Goal: Navigation & Orientation: Find specific page/section

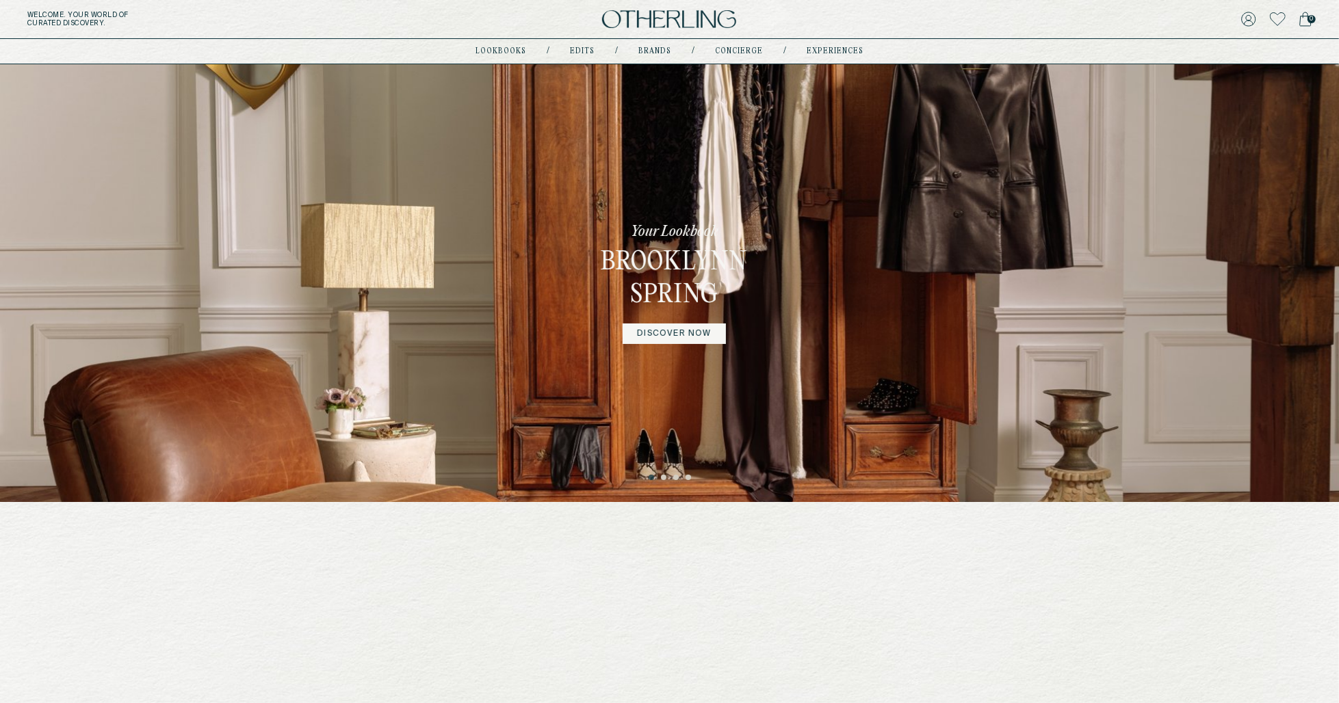
click at [663, 477] on button "2" at bounding box center [664, 478] width 7 height 7
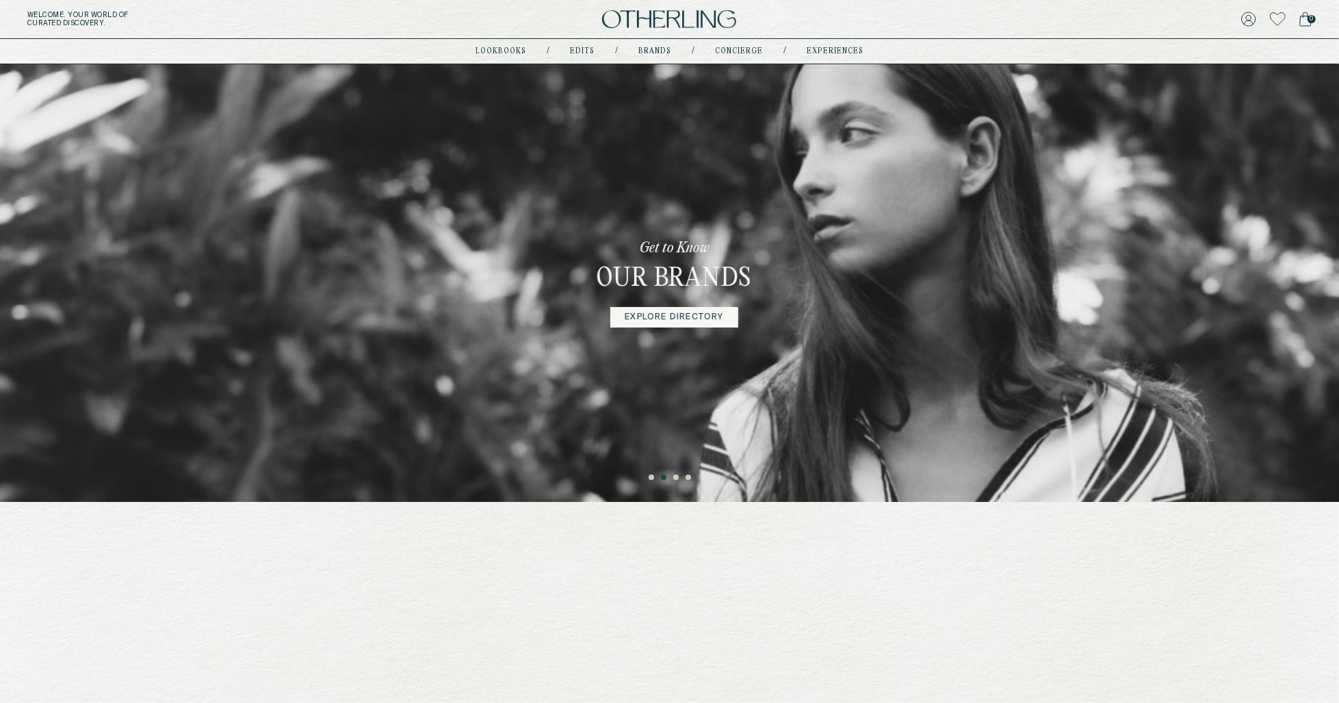
click at [674, 479] on button "3" at bounding box center [676, 478] width 7 height 7
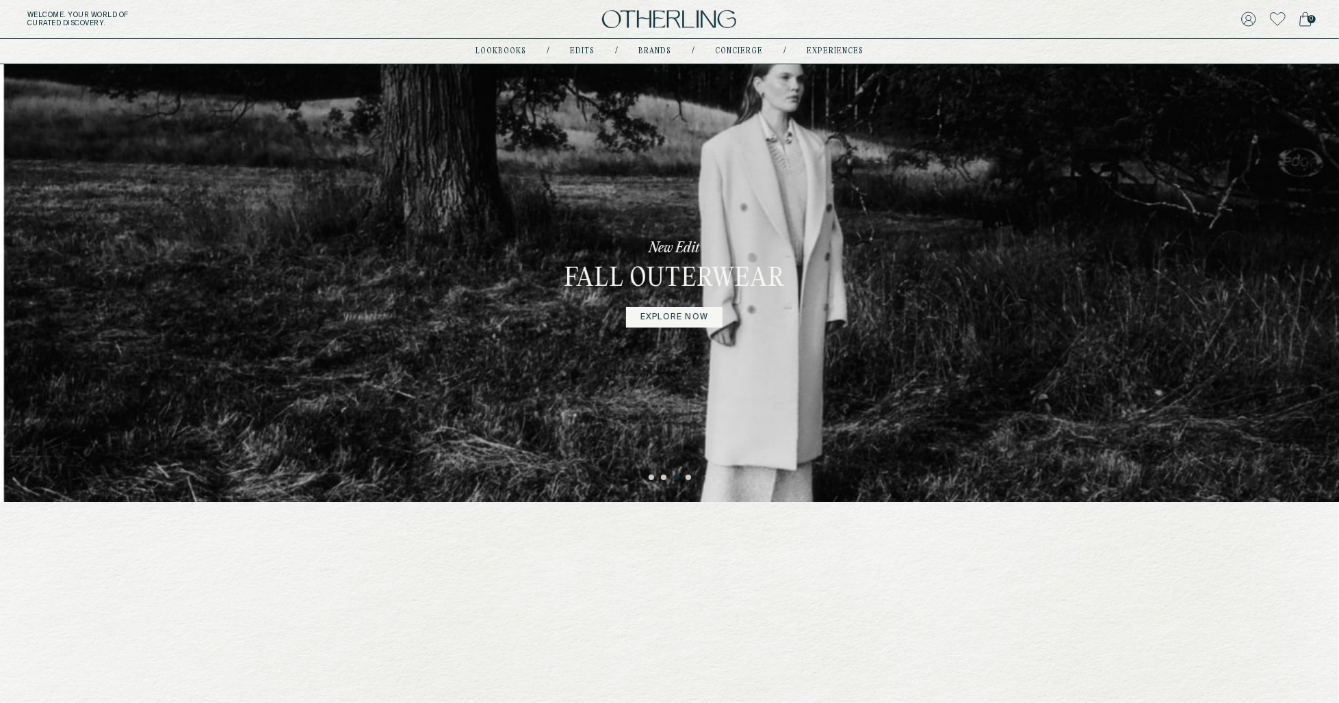
click at [661, 477] on button "2" at bounding box center [664, 478] width 7 height 7
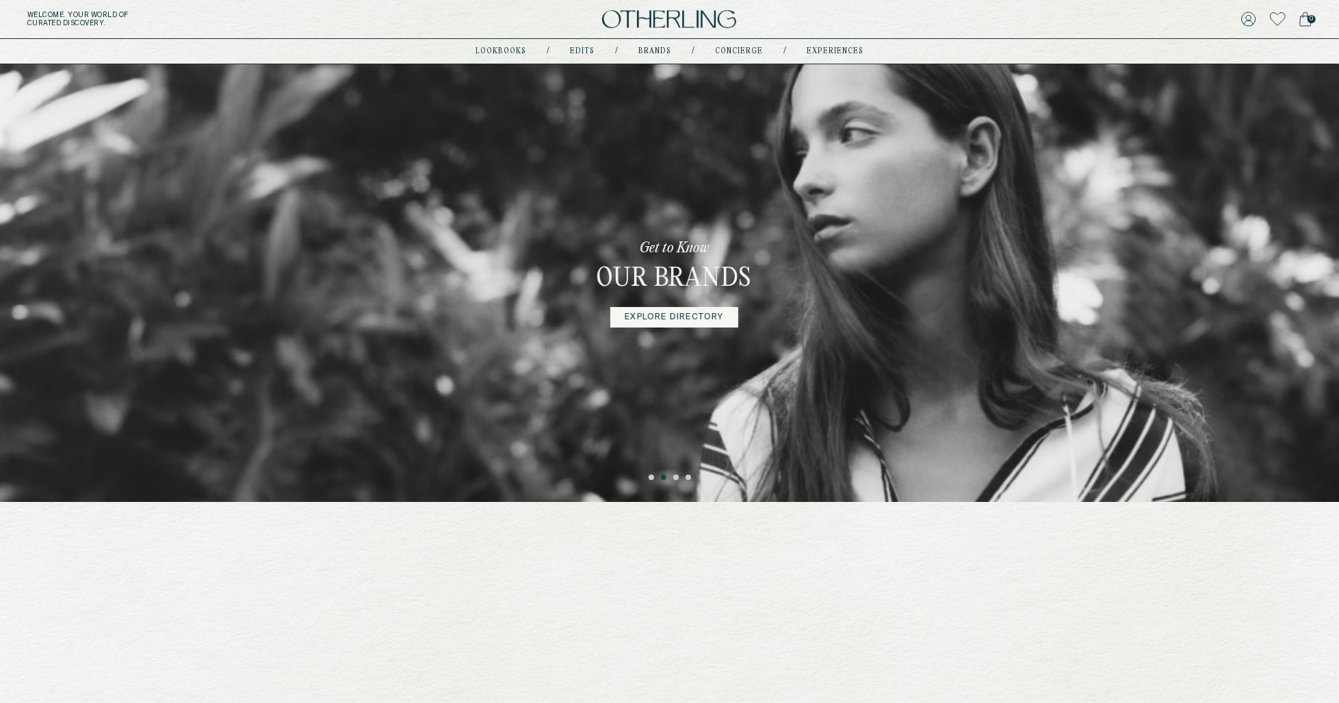
click at [684, 307] on link "Explore Directory" at bounding box center [673, 317] width 127 height 21
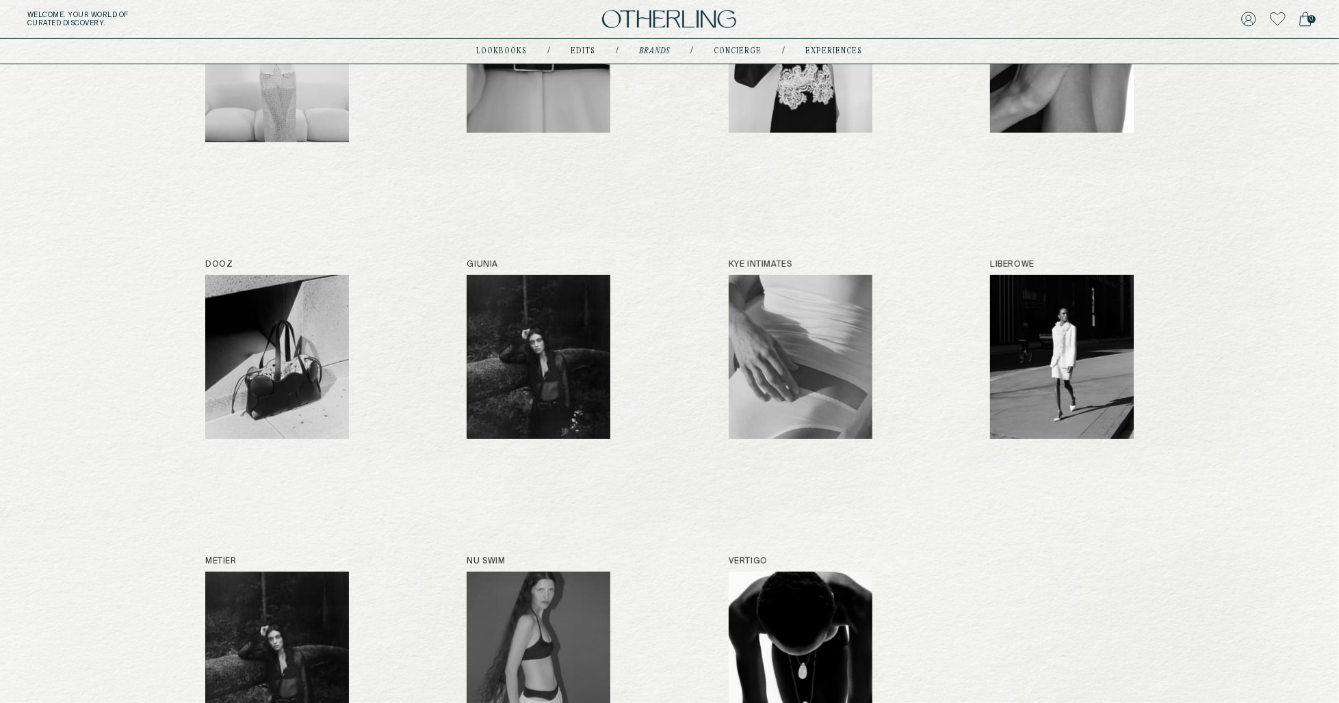
scroll to position [526, 0]
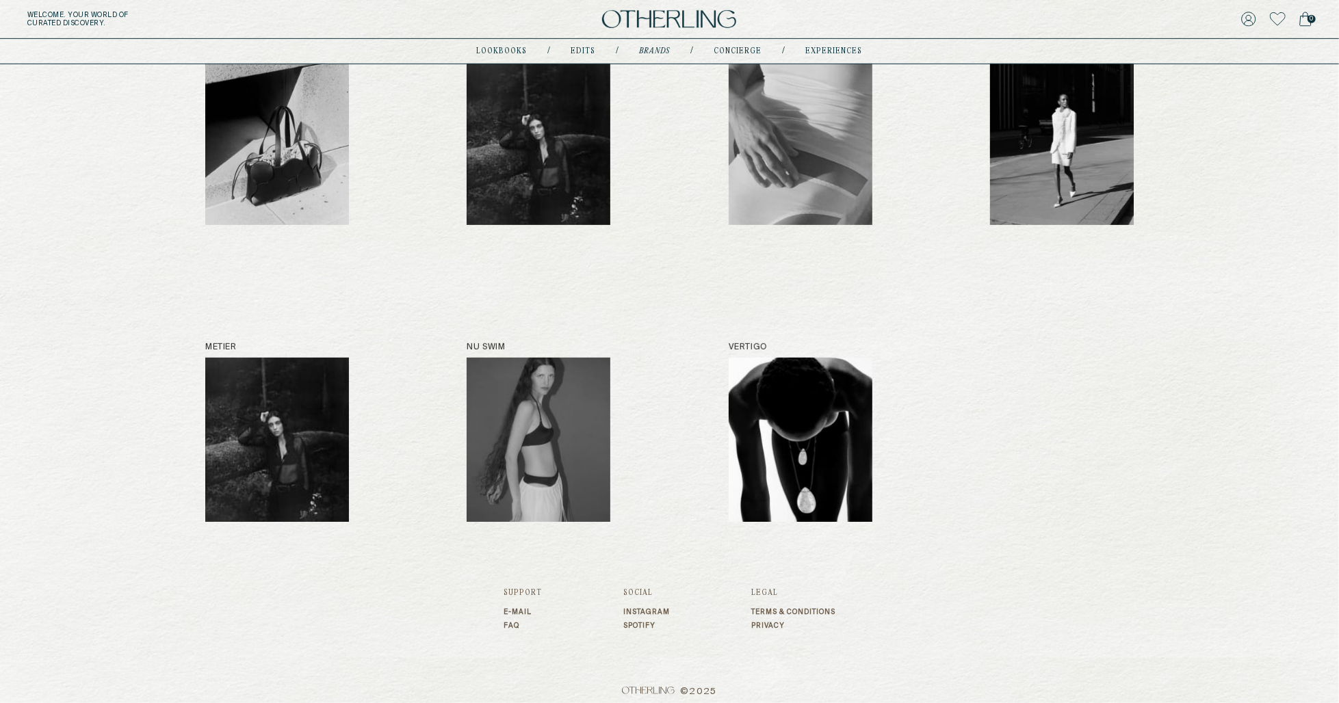
click at [423, 393] on div "[PERSON_NAME] B-low the Belt Beaufille Costolo Dooz [PERSON_NAME] Intimates Lib…" at bounding box center [669, 130] width 928 height 783
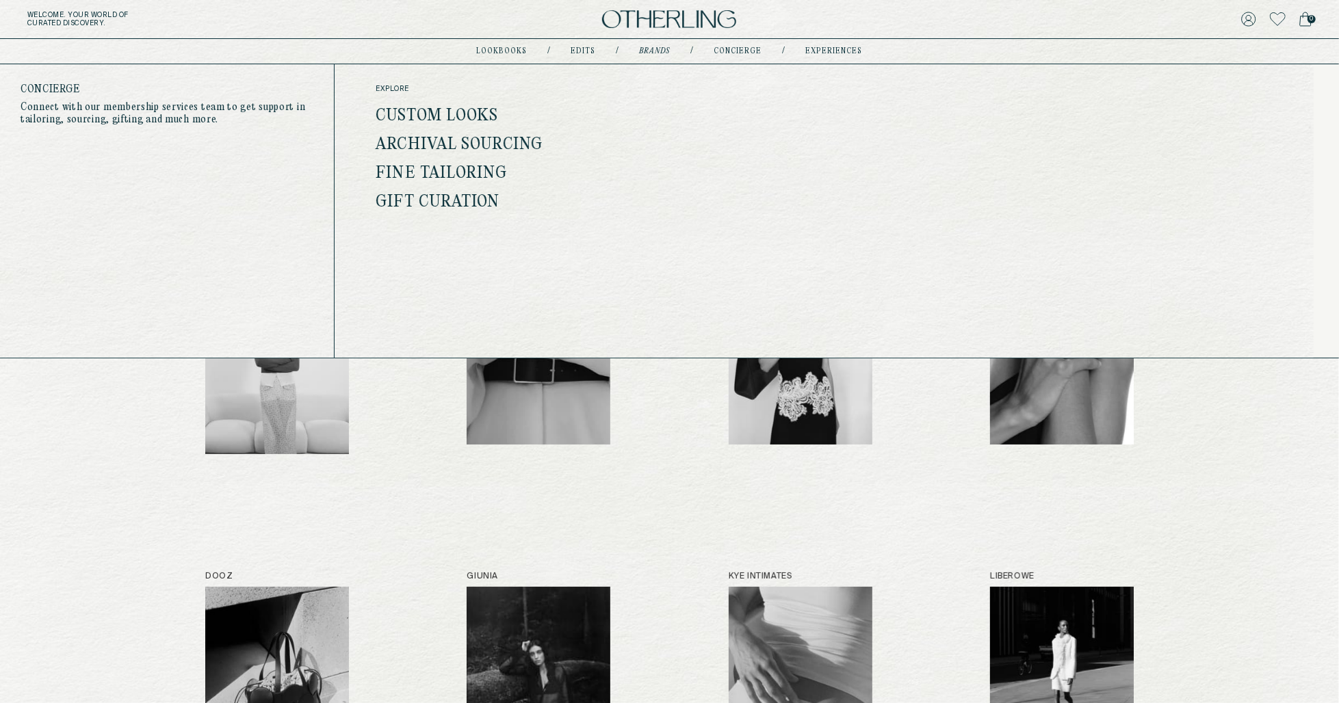
click at [437, 116] on link "Custom Looks" at bounding box center [437, 116] width 122 height 18
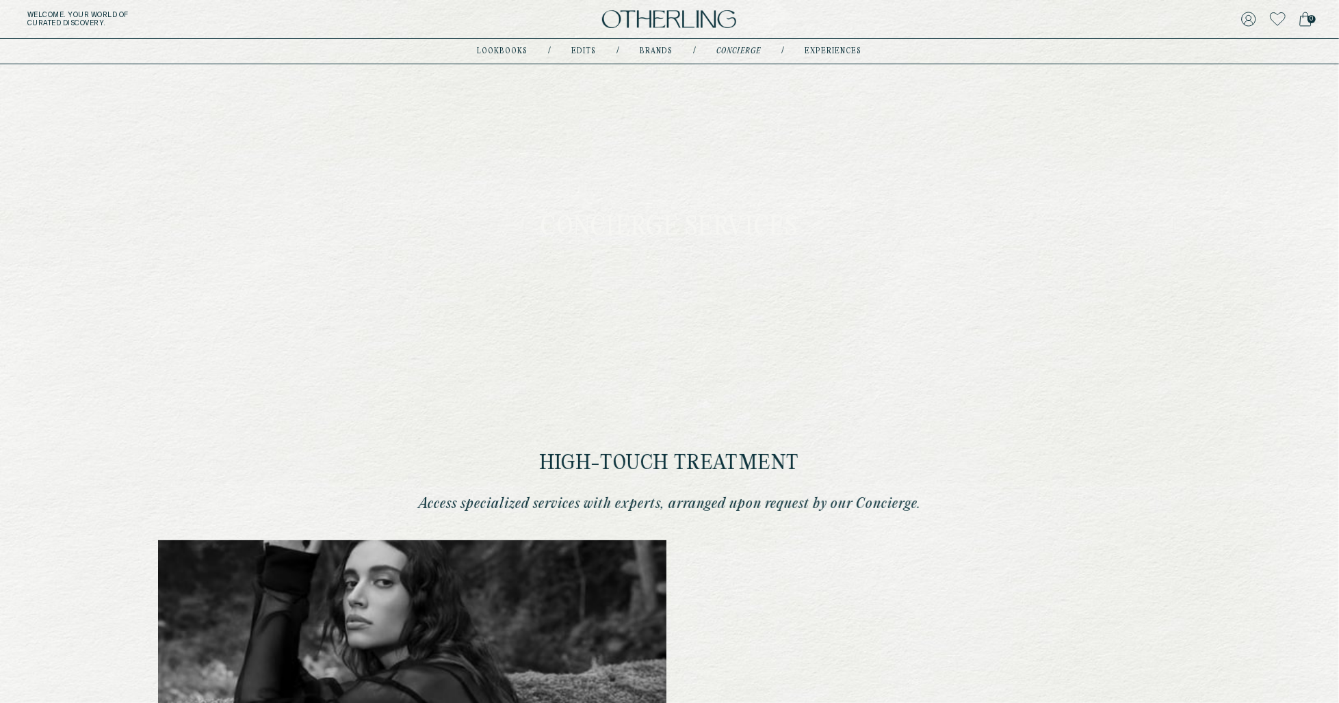
type input "**********"
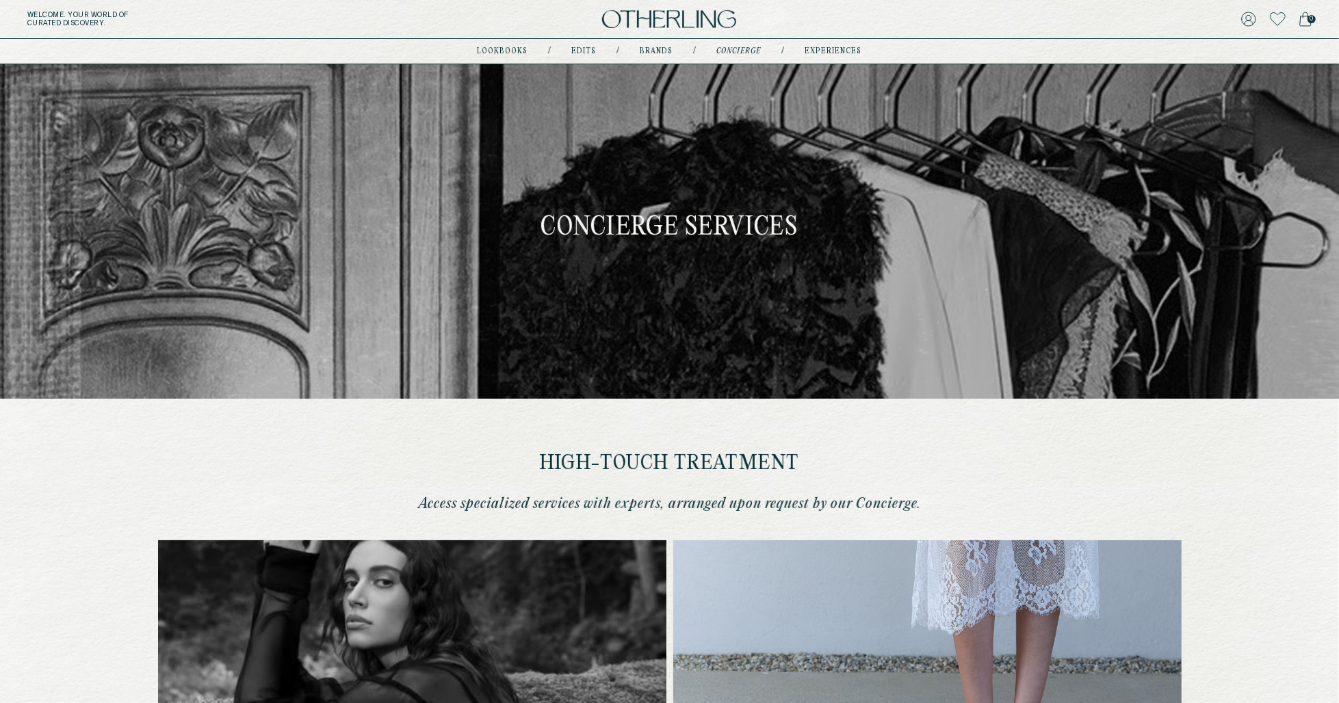
type input "**********"
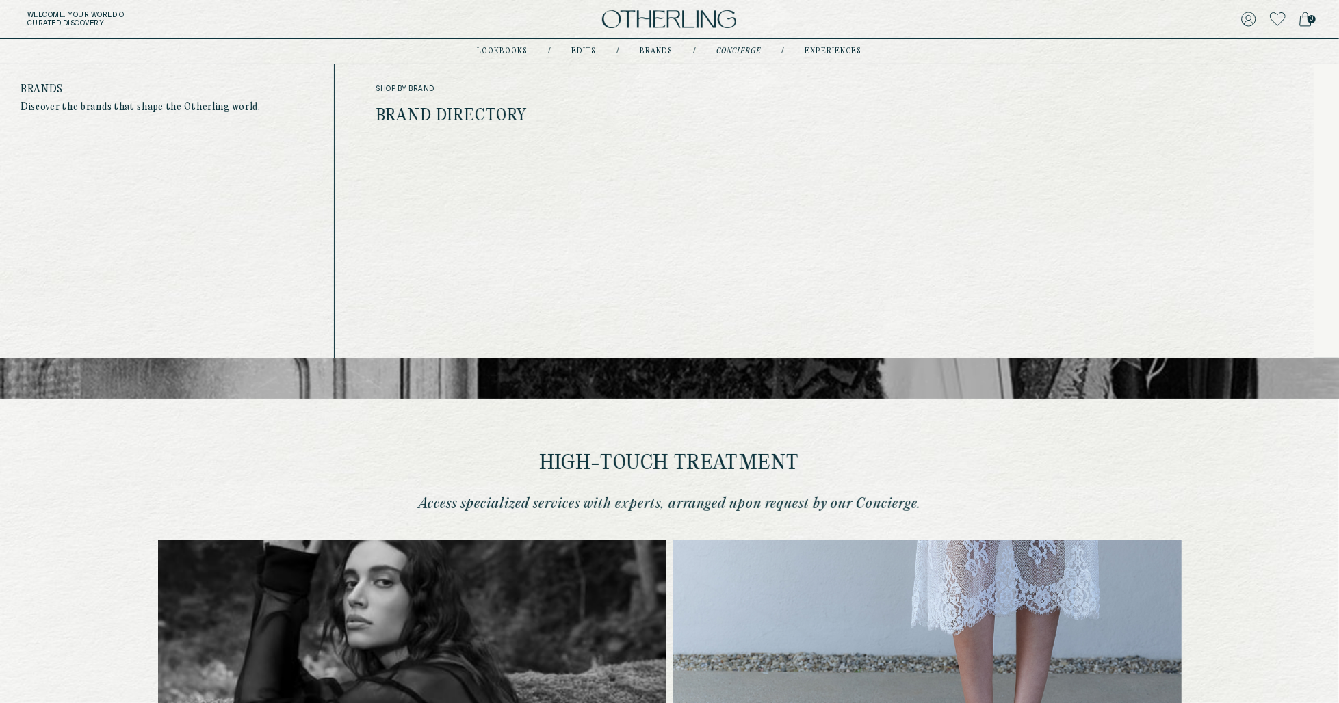
click at [495, 117] on link "Brand Directory" at bounding box center [451, 116] width 151 height 18
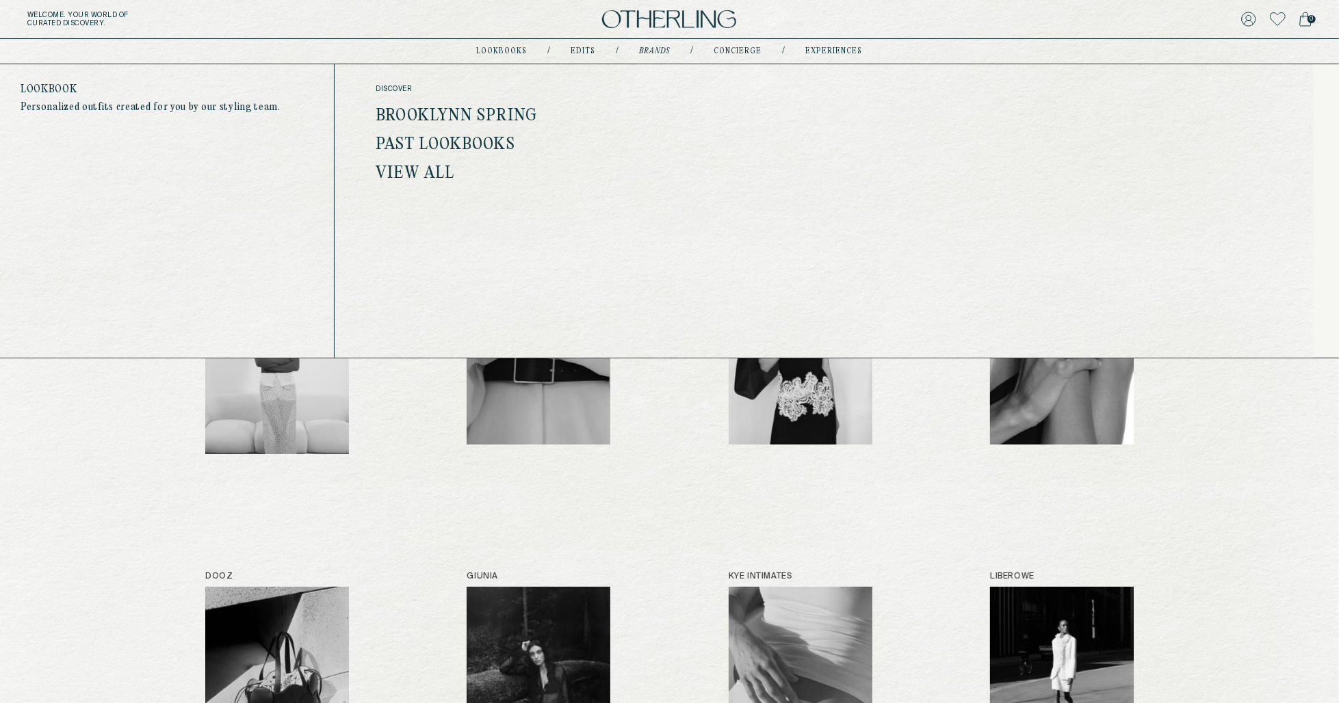
click at [408, 176] on link "View All" at bounding box center [415, 174] width 79 height 18
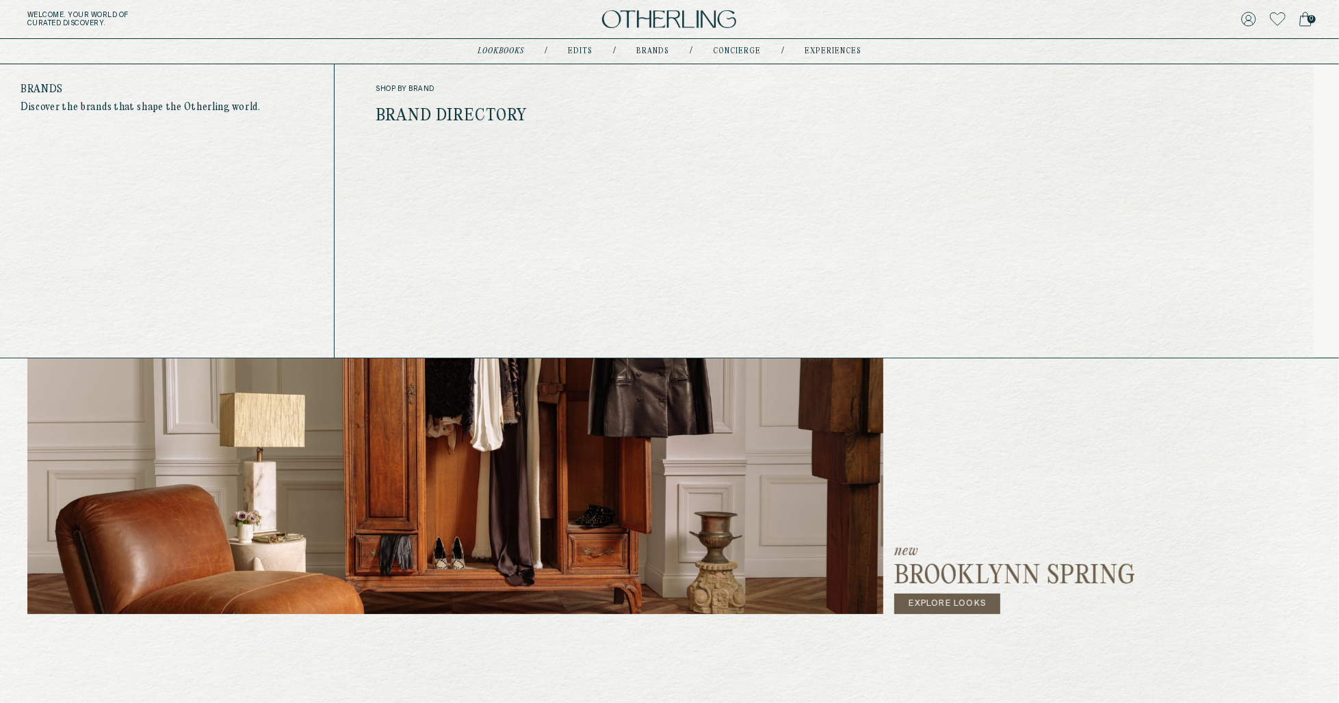
click at [473, 116] on link "Brand Directory" at bounding box center [451, 116] width 151 height 18
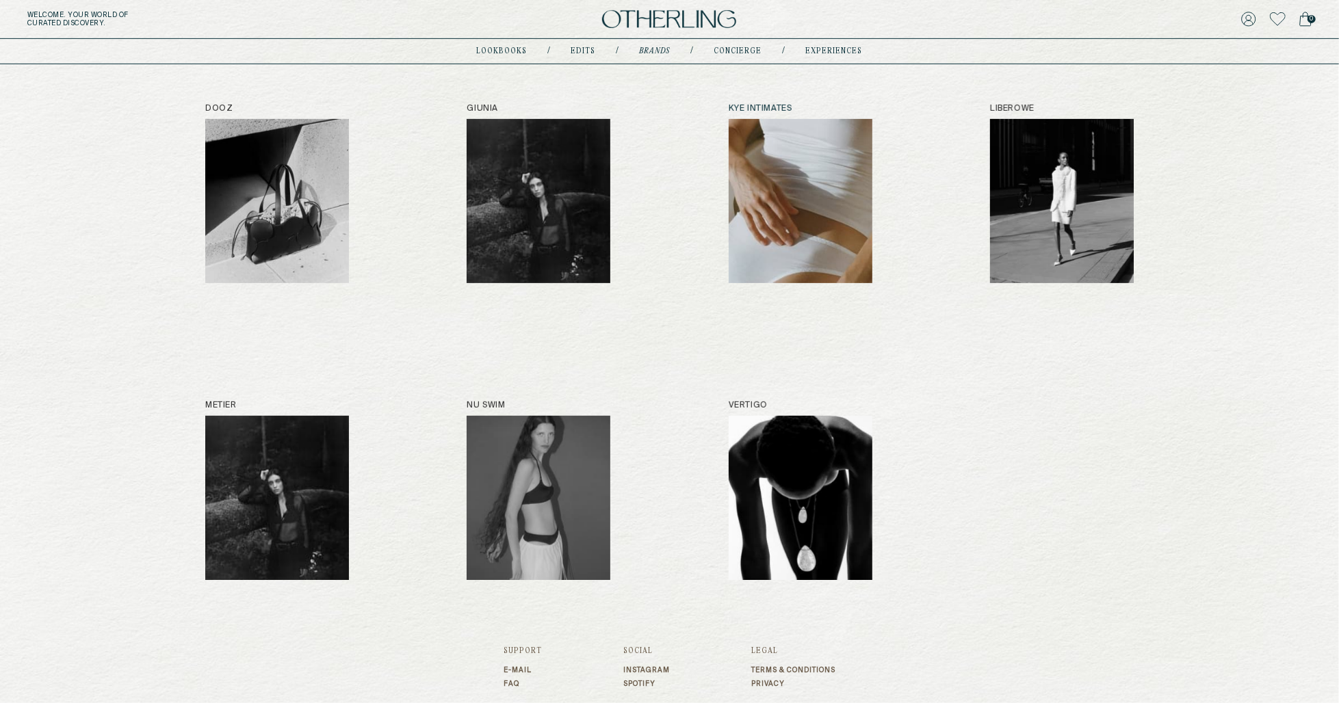
scroll to position [526, 0]
